Goal: Information Seeking & Learning: Learn about a topic

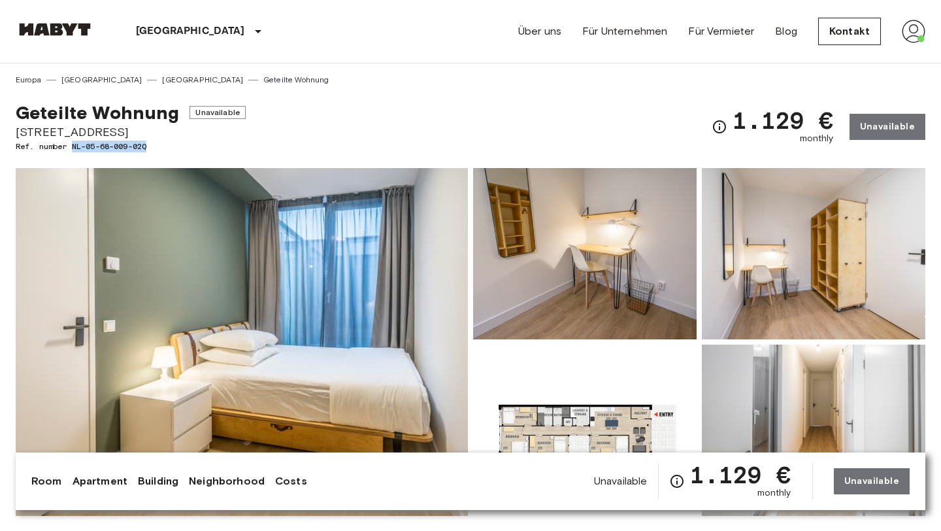
drag, startPoint x: 74, startPoint y: 144, endPoint x: 162, endPoint y: 144, distance: 88.2
click at [162, 144] on span "Ref. number NL-05-68-009-02Q" at bounding box center [131, 147] width 230 height 12
copy span "NL-05-68-009-02Q"
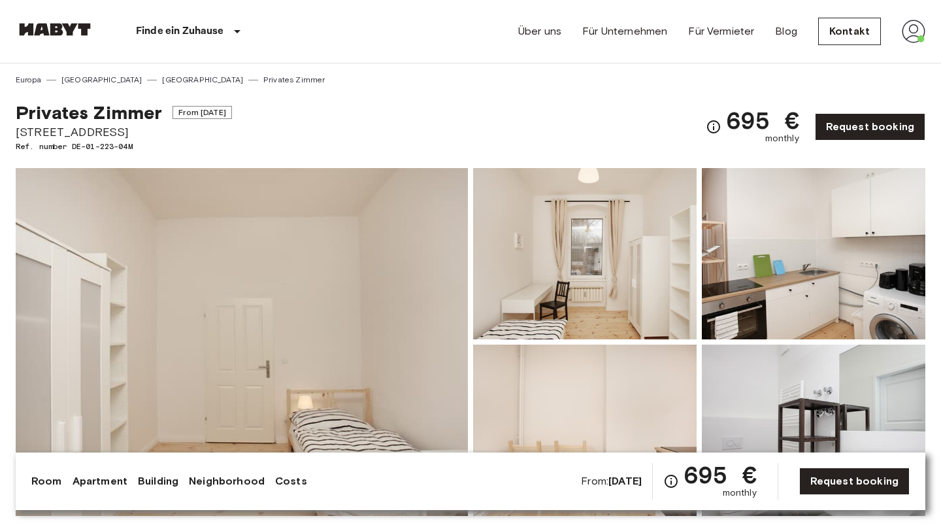
click at [305, 77] on div "Europa Deutschland Berlin Privates Zimmer" at bounding box center [471, 74] width 910 height 22
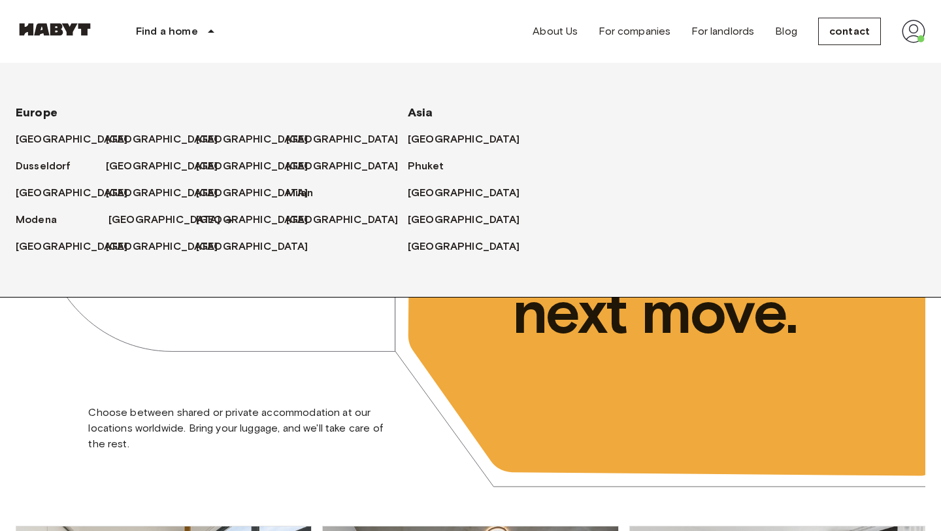
click at [127, 215] on font "[GEOGRAPHIC_DATA]" at bounding box center [165, 219] width 112 height 12
